Goal: Task Accomplishment & Management: Manage account settings

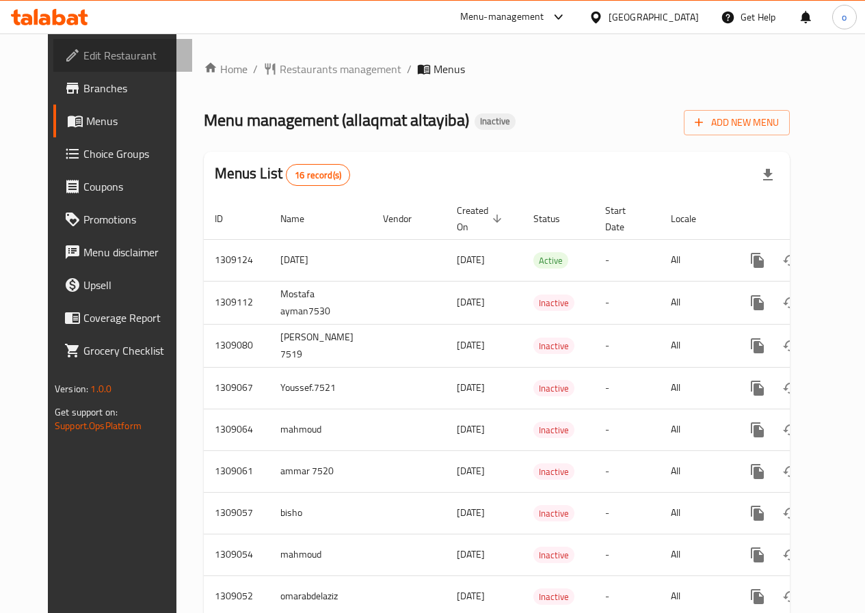
click at [83, 49] on span "Edit Restaurant" at bounding box center [132, 55] width 98 height 16
click at [83, 156] on span "Choice Groups" at bounding box center [132, 154] width 98 height 16
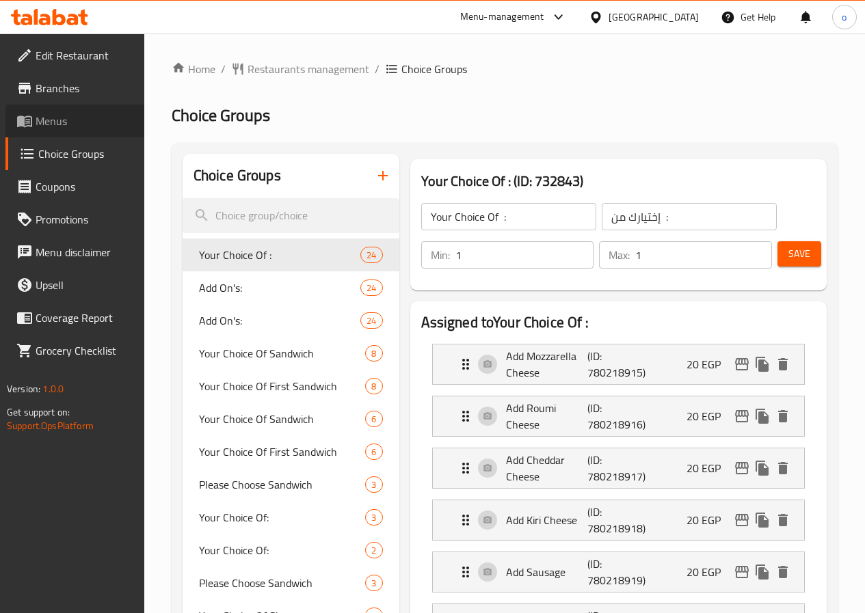
click at [46, 116] on span "Menus" at bounding box center [85, 121] width 98 height 16
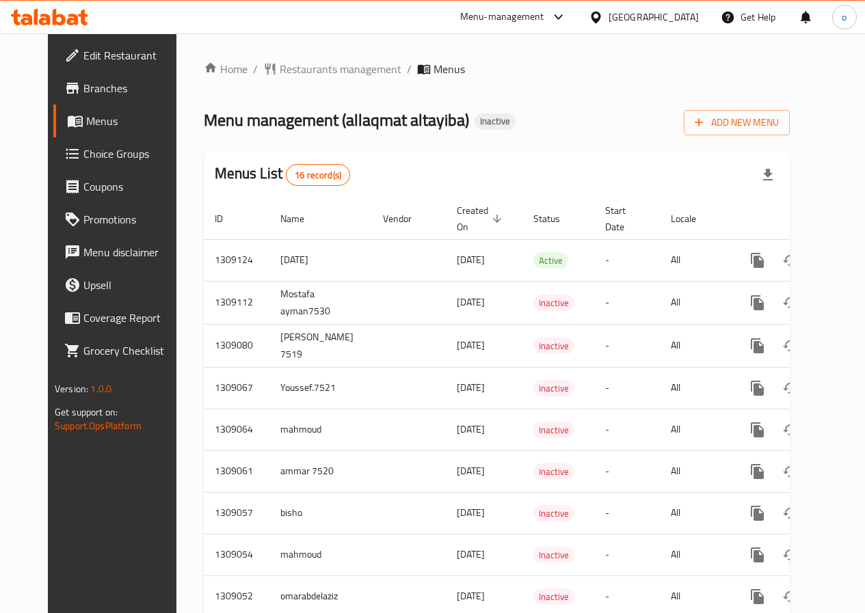
click at [97, 57] on span "Edit Restaurant" at bounding box center [132, 55] width 98 height 16
click at [83, 92] on span "Branches" at bounding box center [132, 88] width 98 height 16
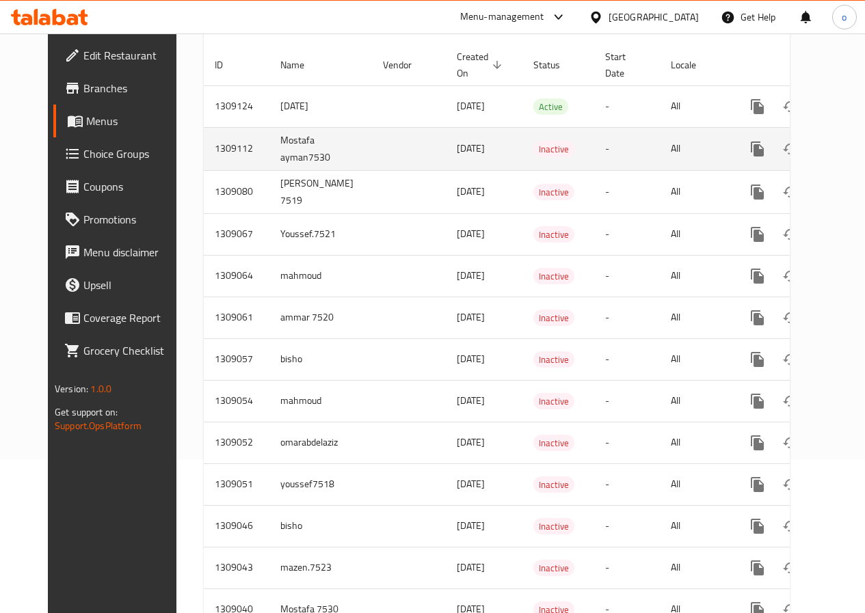
scroll to position [68, 0]
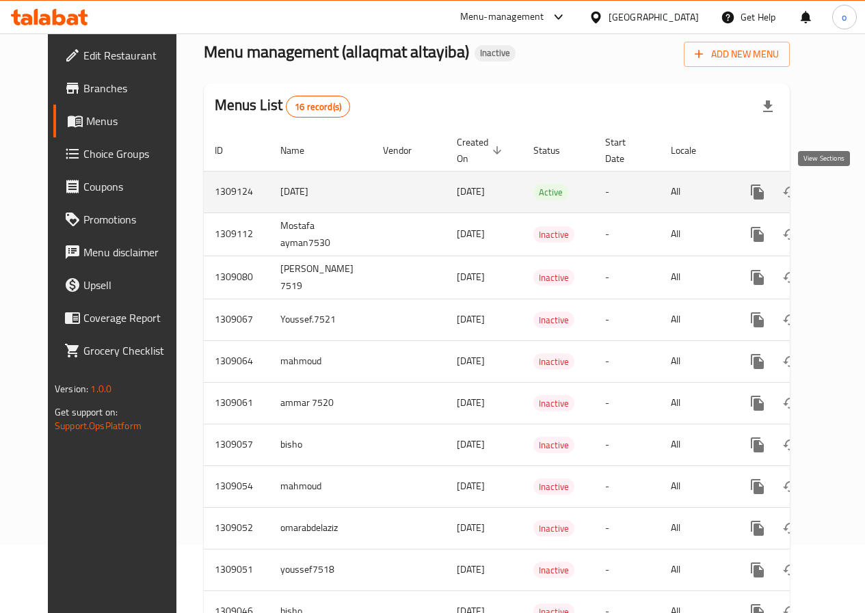
click at [848, 193] on icon "enhanced table" at bounding box center [856, 192] width 16 height 16
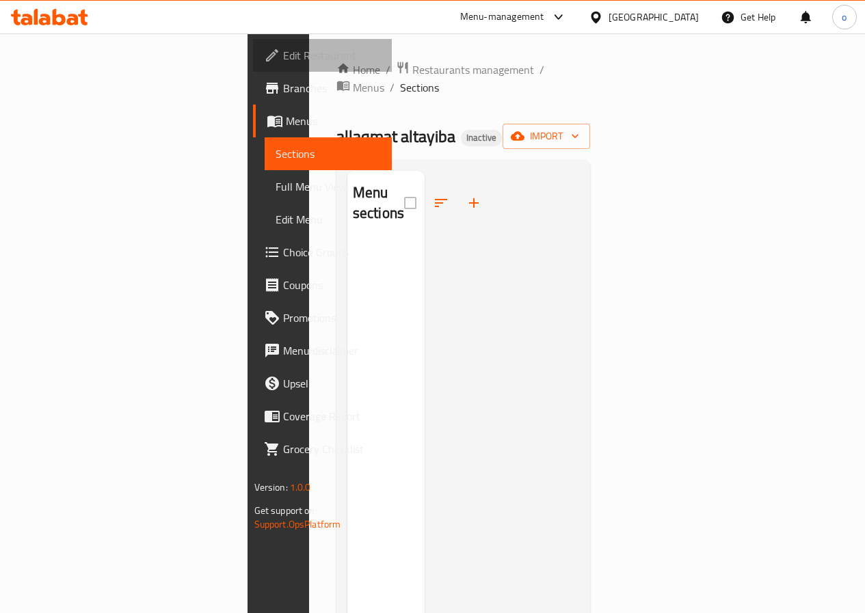
click at [283, 49] on span "Edit Restaurant" at bounding box center [332, 55] width 98 height 16
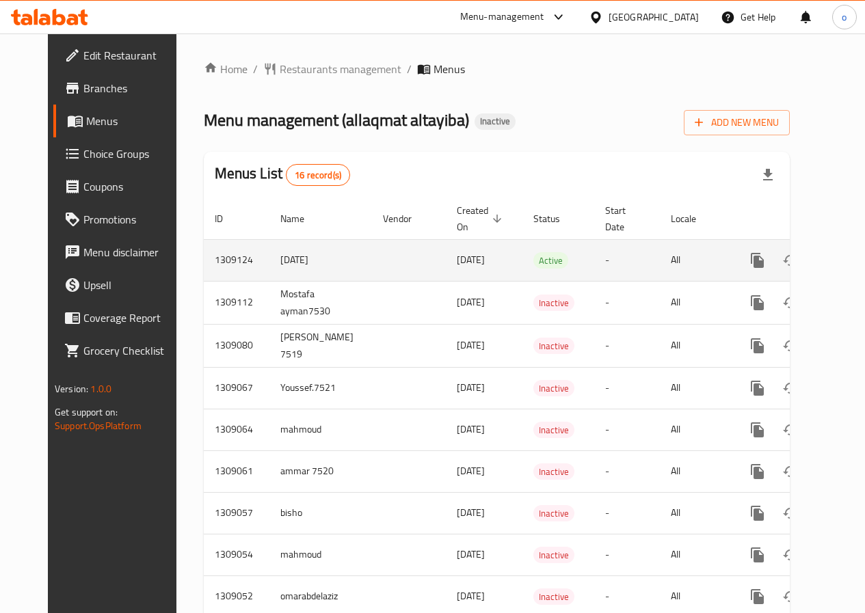
click at [457, 251] on span "[DATE]" at bounding box center [471, 260] width 28 height 18
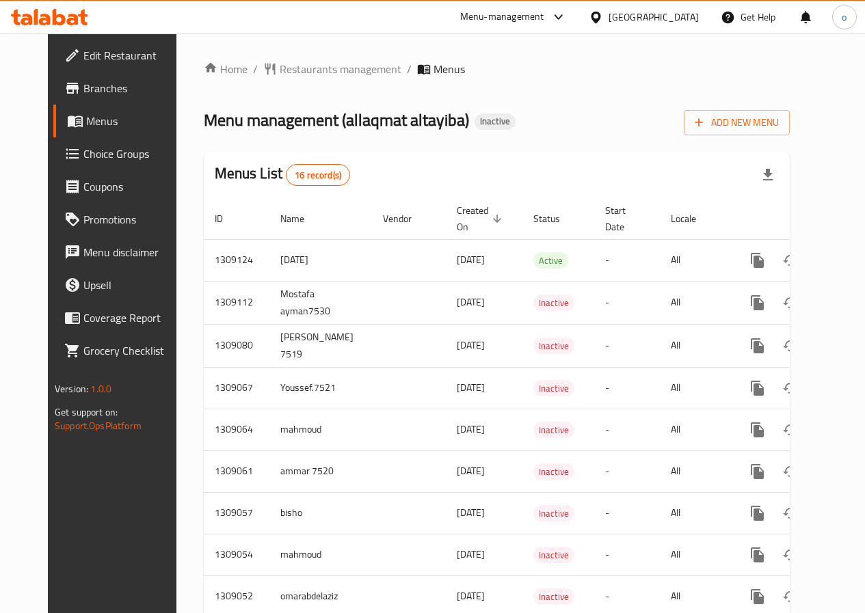
click at [83, 50] on span "Edit Restaurant" at bounding box center [132, 55] width 98 height 16
